Goal: Task Accomplishment & Management: Manage account settings

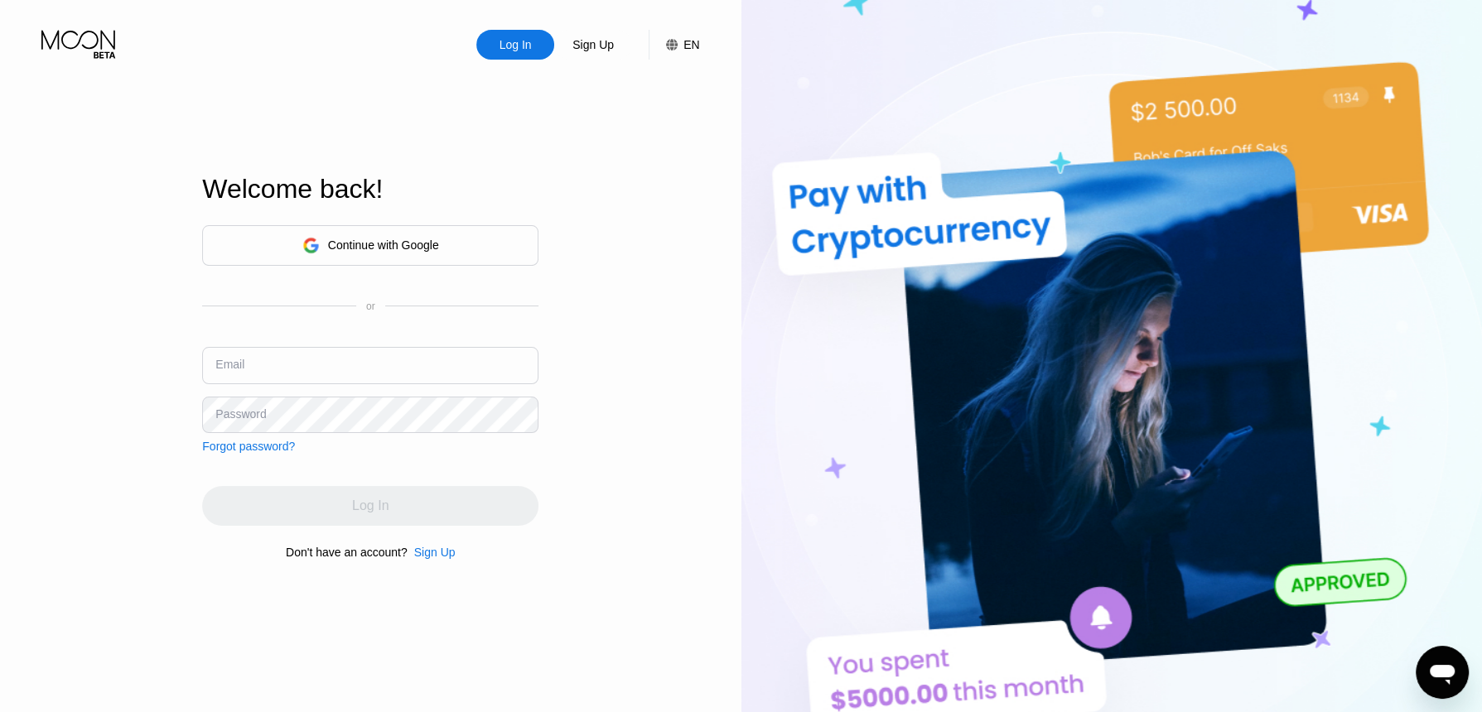
click at [353, 357] on input "text" at bounding box center [370, 365] width 336 height 37
click at [372, 239] on div "Continue with Google" at bounding box center [383, 245] width 111 height 13
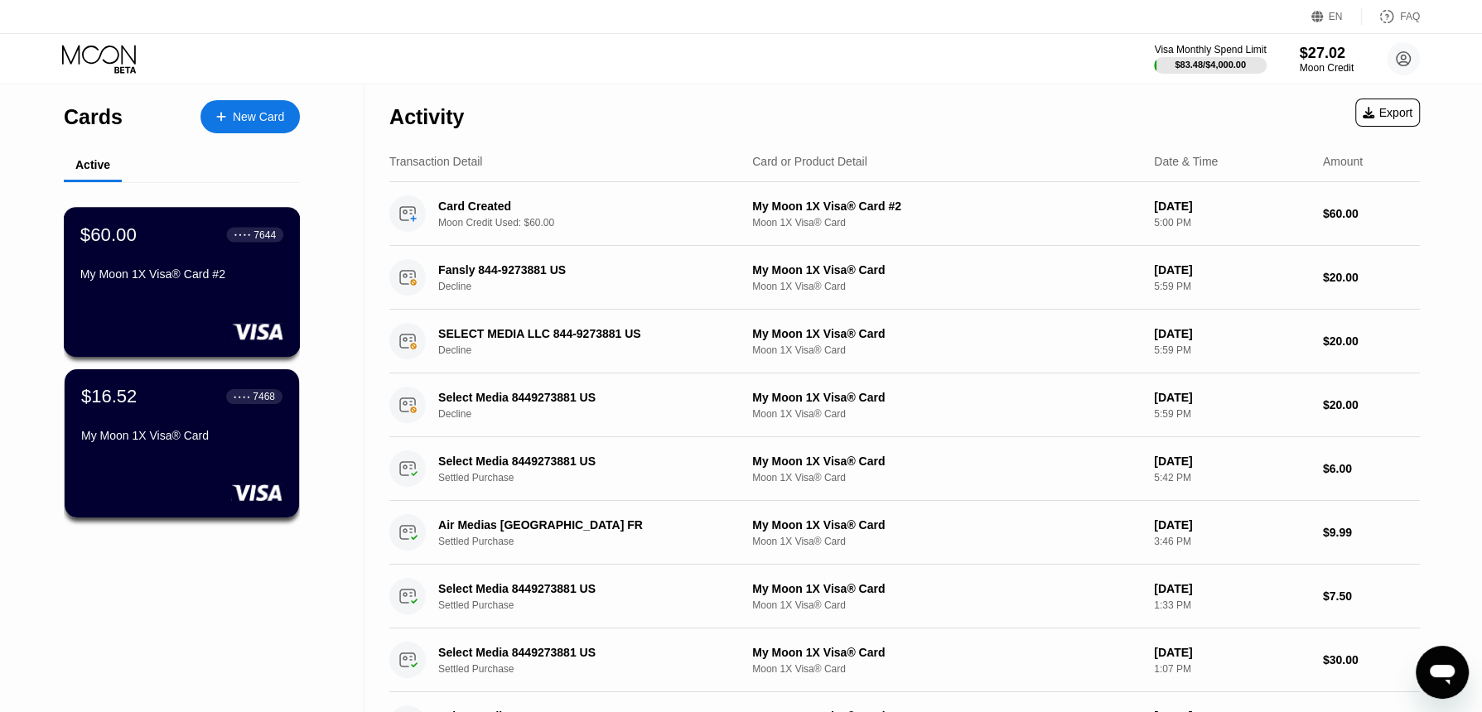
click at [169, 308] on div "$60.00 ● ● ● ● 7644 My Moon 1X Visa® Card #2" at bounding box center [182, 282] width 237 height 150
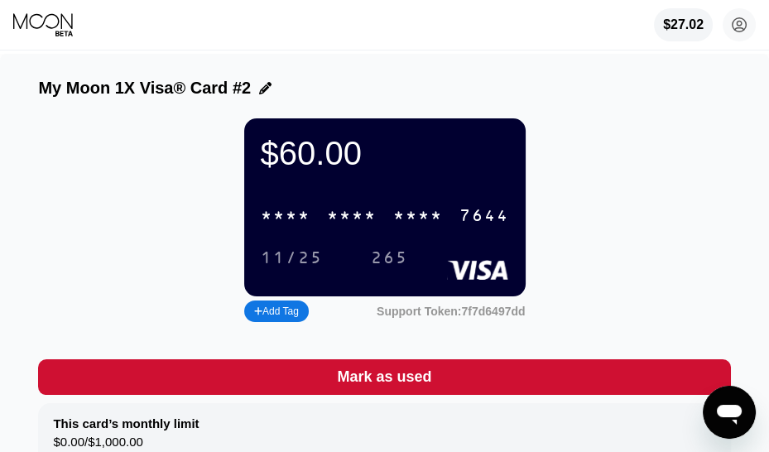
click at [394, 220] on div "* * * *" at bounding box center [418, 216] width 50 height 19
click at [339, 221] on div "6500" at bounding box center [352, 216] width 50 height 19
